Goal: Use online tool/utility: Utilize a website feature to perform a specific function

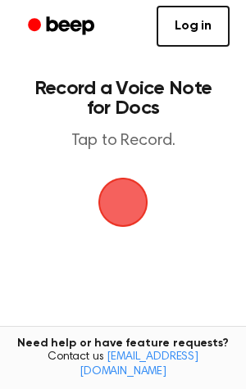
click at [123, 200] on span "button" at bounding box center [123, 203] width 50 height 50
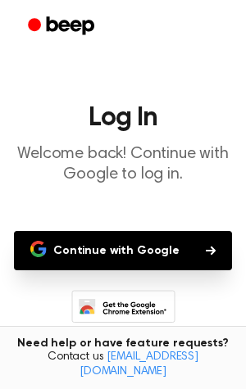
click at [127, 237] on button "Continue with Google" at bounding box center [123, 250] width 218 height 39
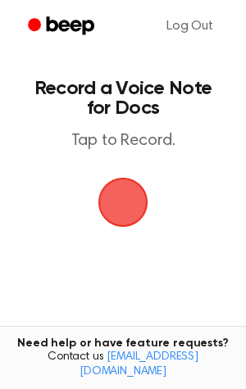
click at [126, 205] on span "button" at bounding box center [123, 202] width 46 height 46
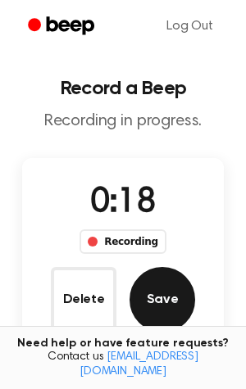
click at [169, 314] on button "Save" at bounding box center [161, 299] width 65 height 65
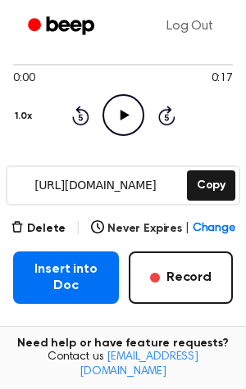
scroll to position [133, 0]
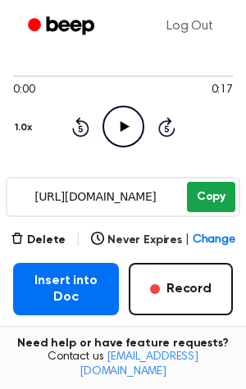
click at [205, 192] on button "Copy" at bounding box center [211, 197] width 48 height 30
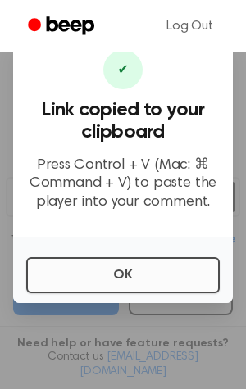
click at [103, 280] on button "OK" at bounding box center [122, 275] width 193 height 36
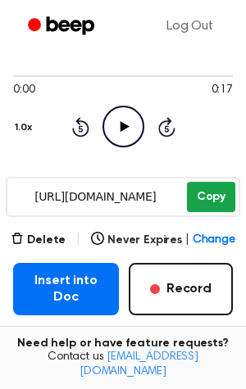
click at [209, 192] on button "Copy" at bounding box center [211, 197] width 48 height 30
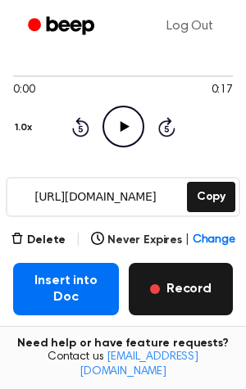
click at [183, 309] on button "Record" at bounding box center [181, 289] width 104 height 52
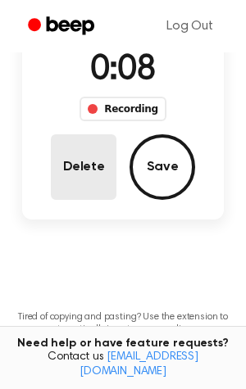
click at [93, 178] on button "Delete" at bounding box center [83, 166] width 65 height 65
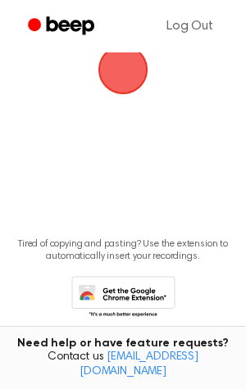
click at [131, 82] on span "button" at bounding box center [123, 70] width 46 height 46
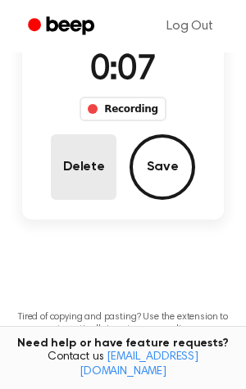
click at [93, 169] on button "Delete" at bounding box center [83, 166] width 65 height 65
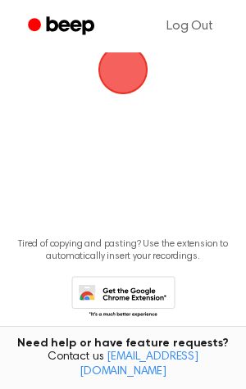
click at [115, 69] on span "button" at bounding box center [123, 70] width 46 height 46
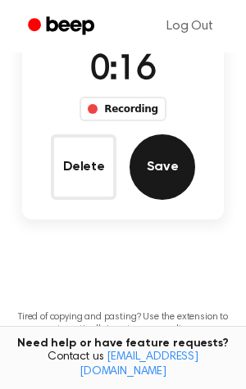
click at [150, 178] on button "Save" at bounding box center [161, 166] width 65 height 65
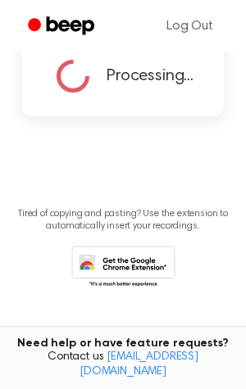
scroll to position [122, 0]
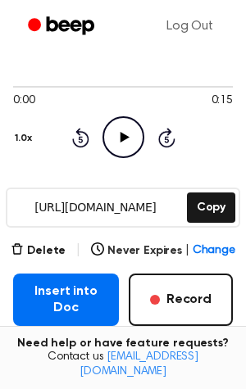
click at [123, 138] on icon at bounding box center [124, 137] width 9 height 11
click at [207, 86] on div at bounding box center [122, 87] width 219 height 2
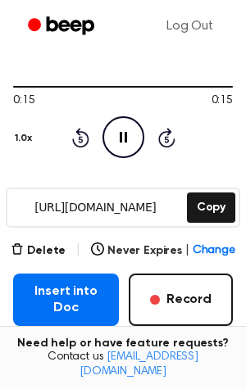
click at [129, 140] on icon "Pause Audio" at bounding box center [123, 137] width 42 height 42
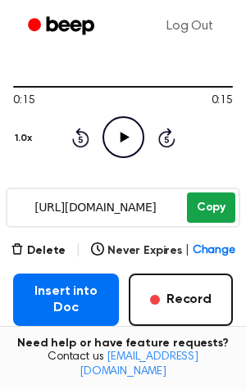
click at [205, 207] on button "Copy" at bounding box center [211, 207] width 48 height 30
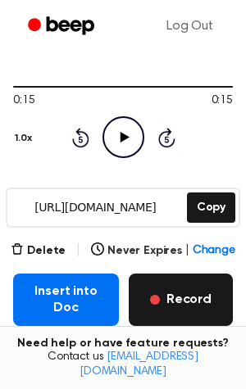
click at [190, 296] on button "Record" at bounding box center [181, 299] width 104 height 52
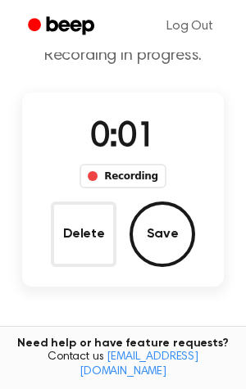
scroll to position [64, 0]
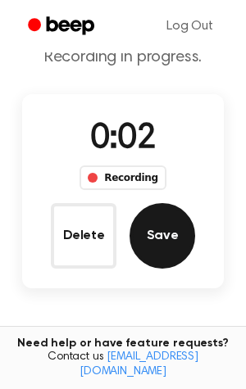
click at [169, 234] on button "Save" at bounding box center [161, 235] width 65 height 65
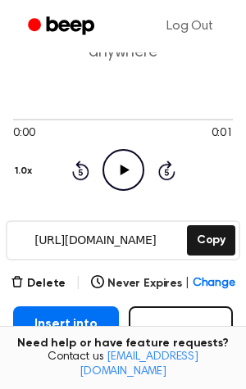
scroll to position [104, 0]
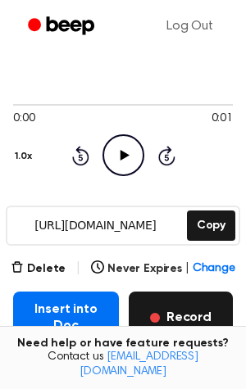
click at [173, 319] on button "Record" at bounding box center [181, 317] width 104 height 52
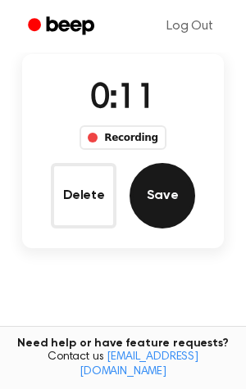
click at [173, 187] on button "Save" at bounding box center [161, 195] width 65 height 65
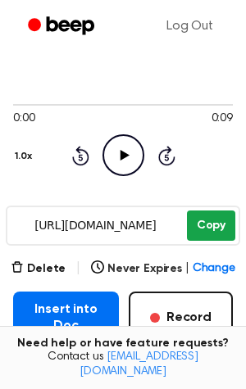
click at [208, 219] on button "Copy" at bounding box center [211, 225] width 48 height 30
